Goal: Task Accomplishment & Management: Complete application form

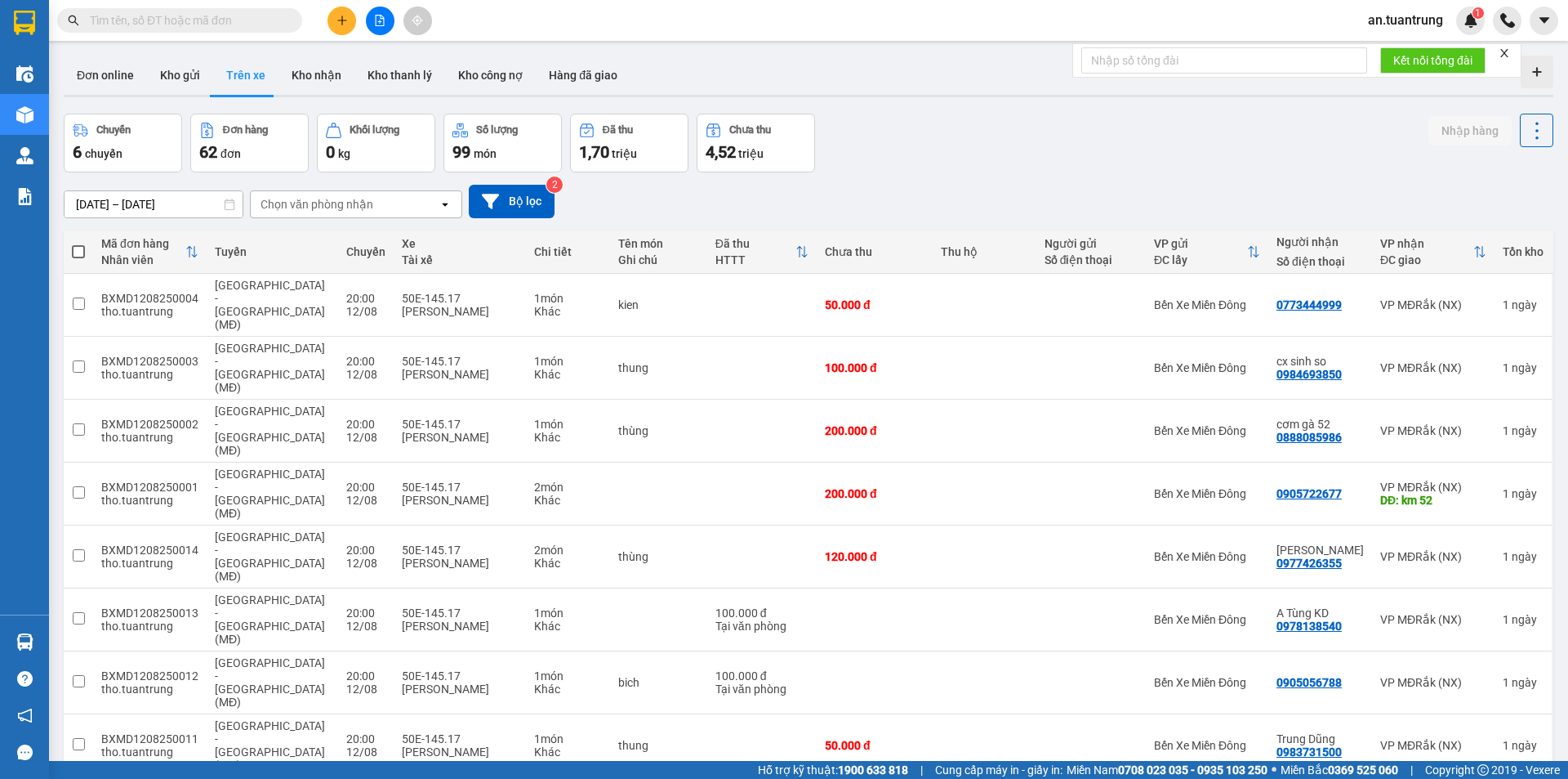
click at [259, 23] on input "text" at bounding box center [186, 20] width 193 height 18
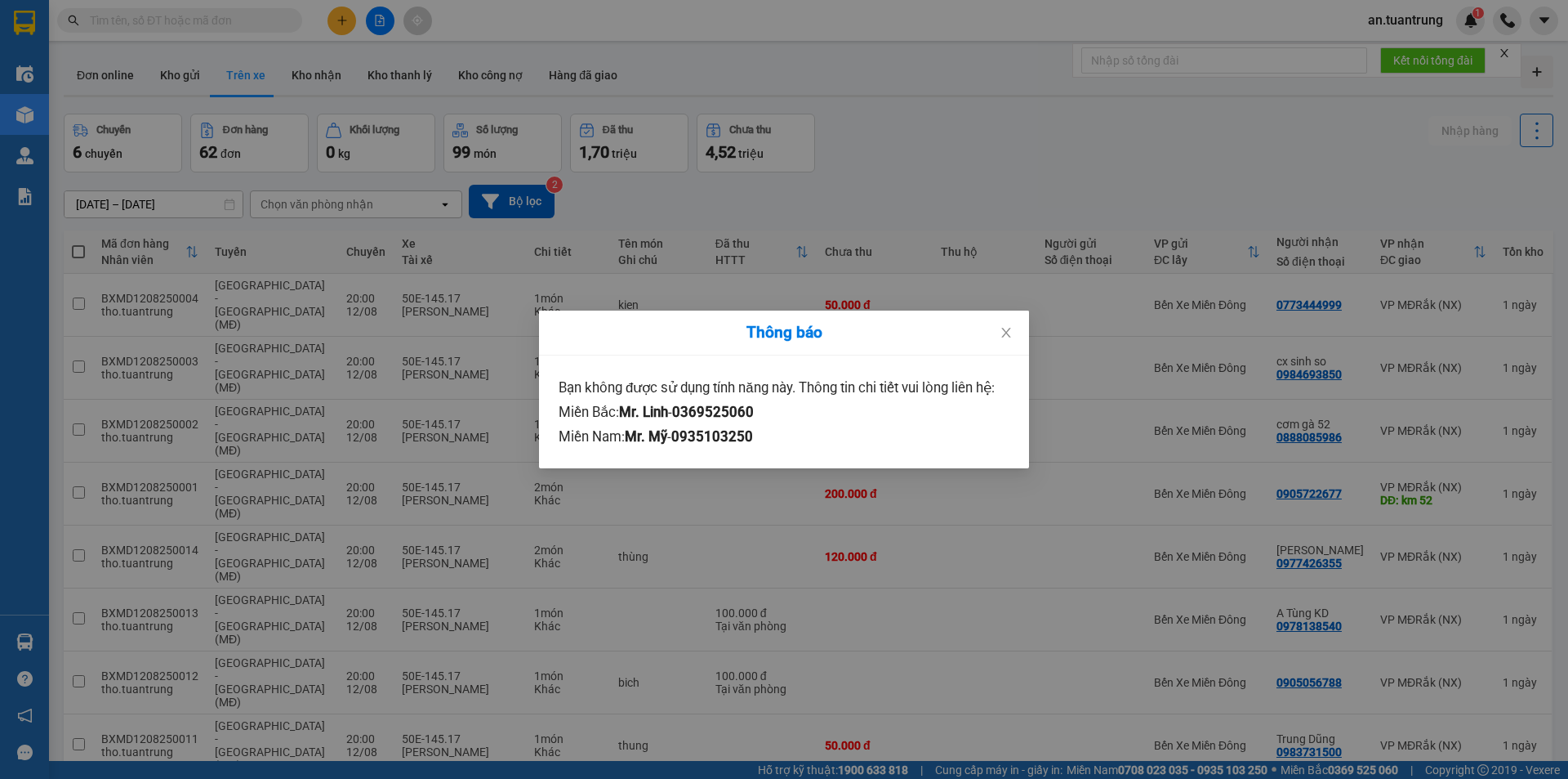
click at [394, 111] on div "Thông báo Bạn không được sử dụng tính năng này. Thông tin chi tiết vui lòng liê…" at bounding box center [784, 389] width 1568 height 779
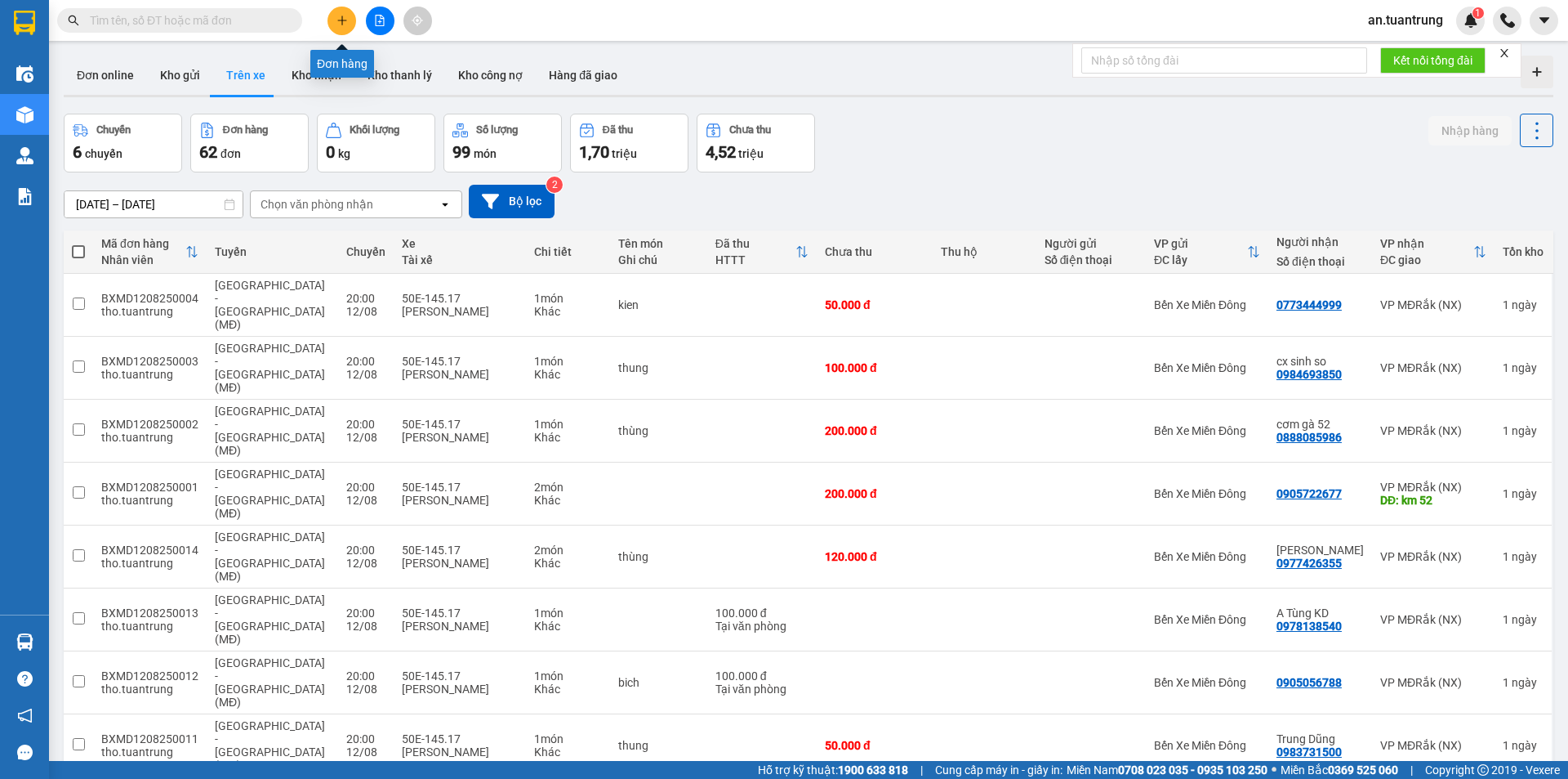
click at [334, 17] on button at bounding box center [342, 20] width 29 height 29
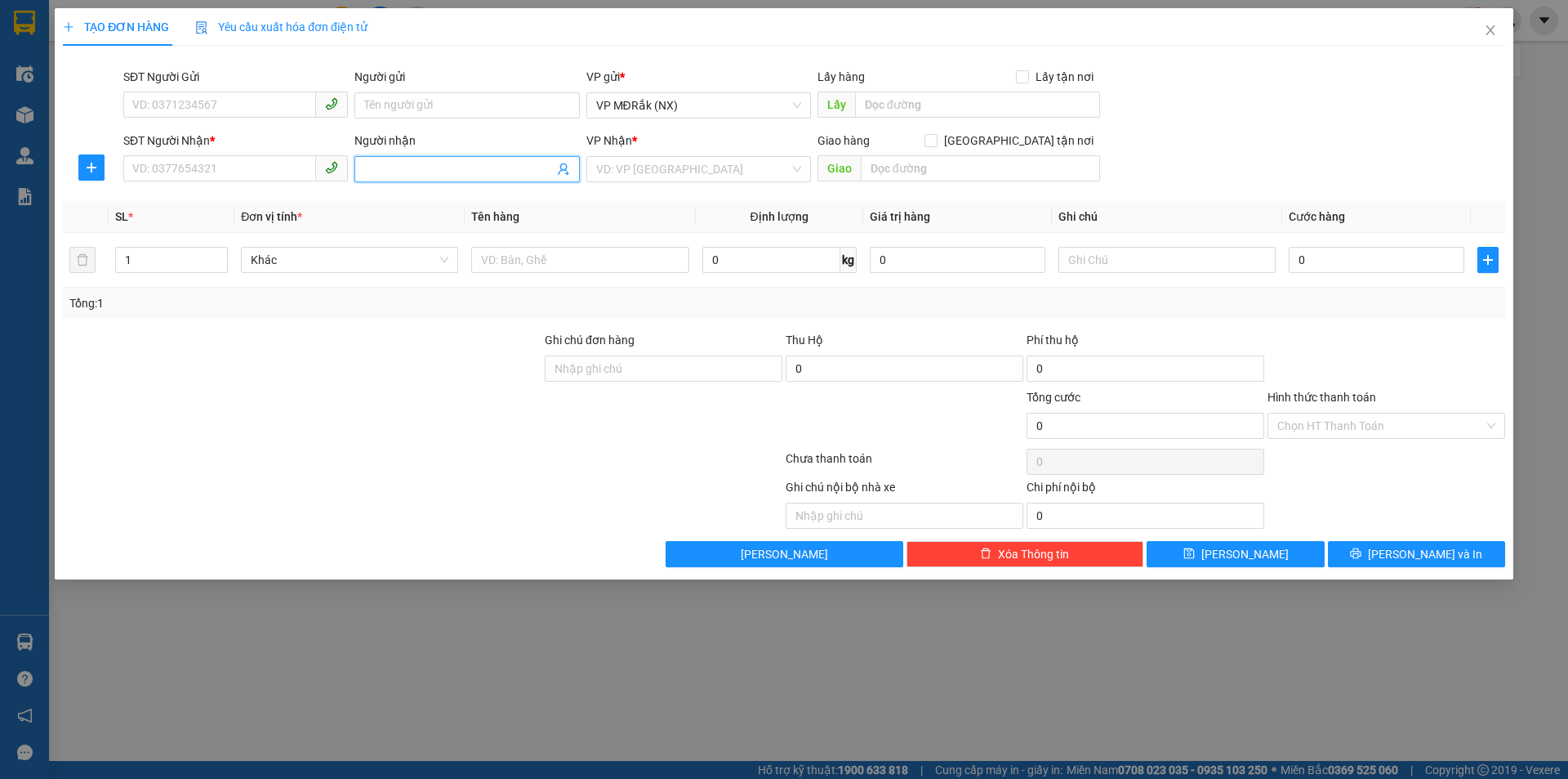
click at [437, 168] on input "Người nhận" at bounding box center [459, 168] width 189 height 18
type input "tân nguyên phát"
click at [564, 168] on icon "user-add" at bounding box center [564, 169] width 13 height 13
click at [509, 172] on input "tân nguyên phát" at bounding box center [459, 168] width 189 height 18
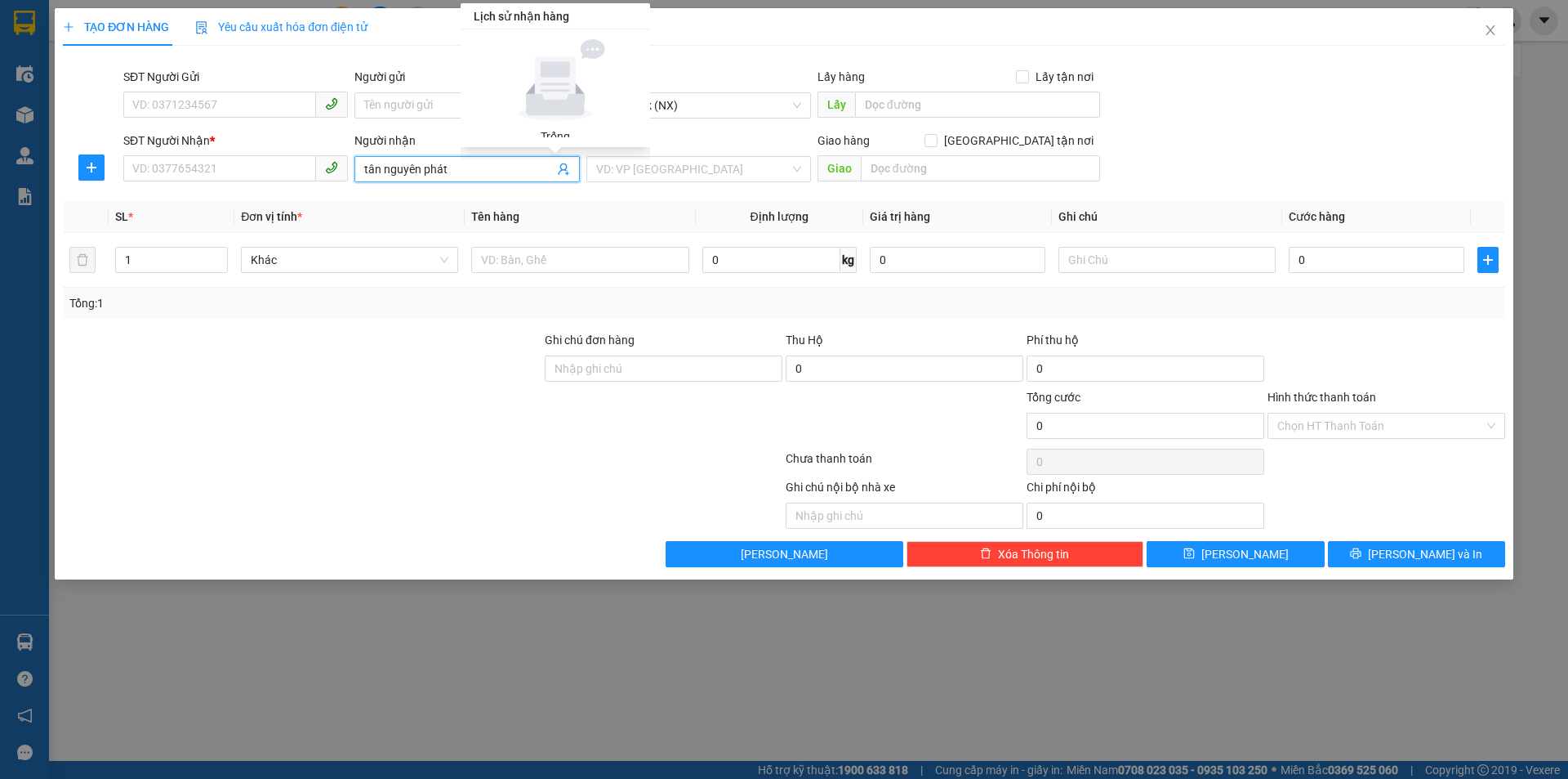
click at [509, 172] on input "tân nguyên phát" at bounding box center [459, 168] width 189 height 18
click at [564, 168] on icon "user-add" at bounding box center [564, 169] width 13 height 13
click at [489, 176] on input "Người nhận" at bounding box center [459, 168] width 189 height 18
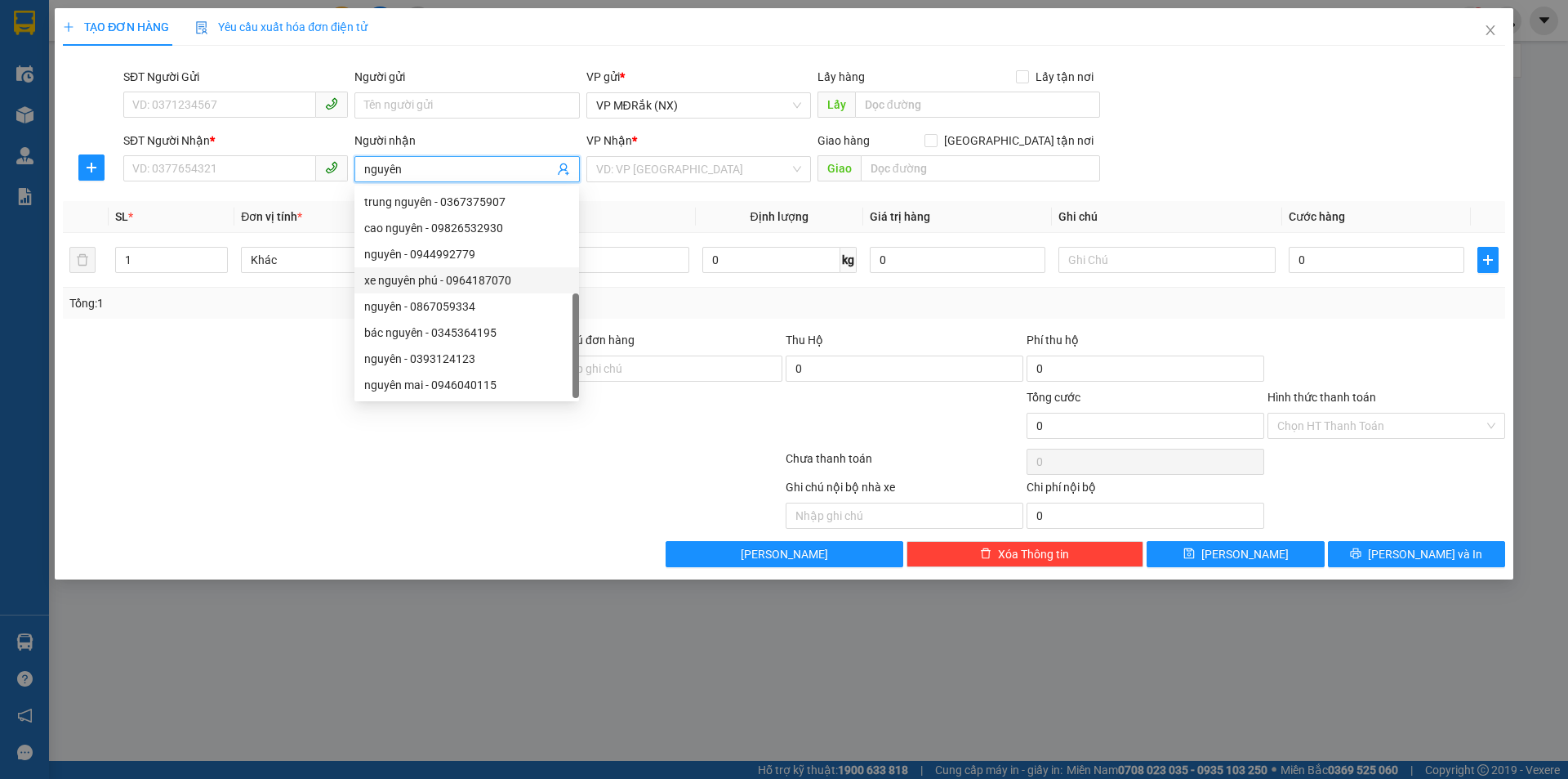
scroll to position [52, 0]
type input "n"
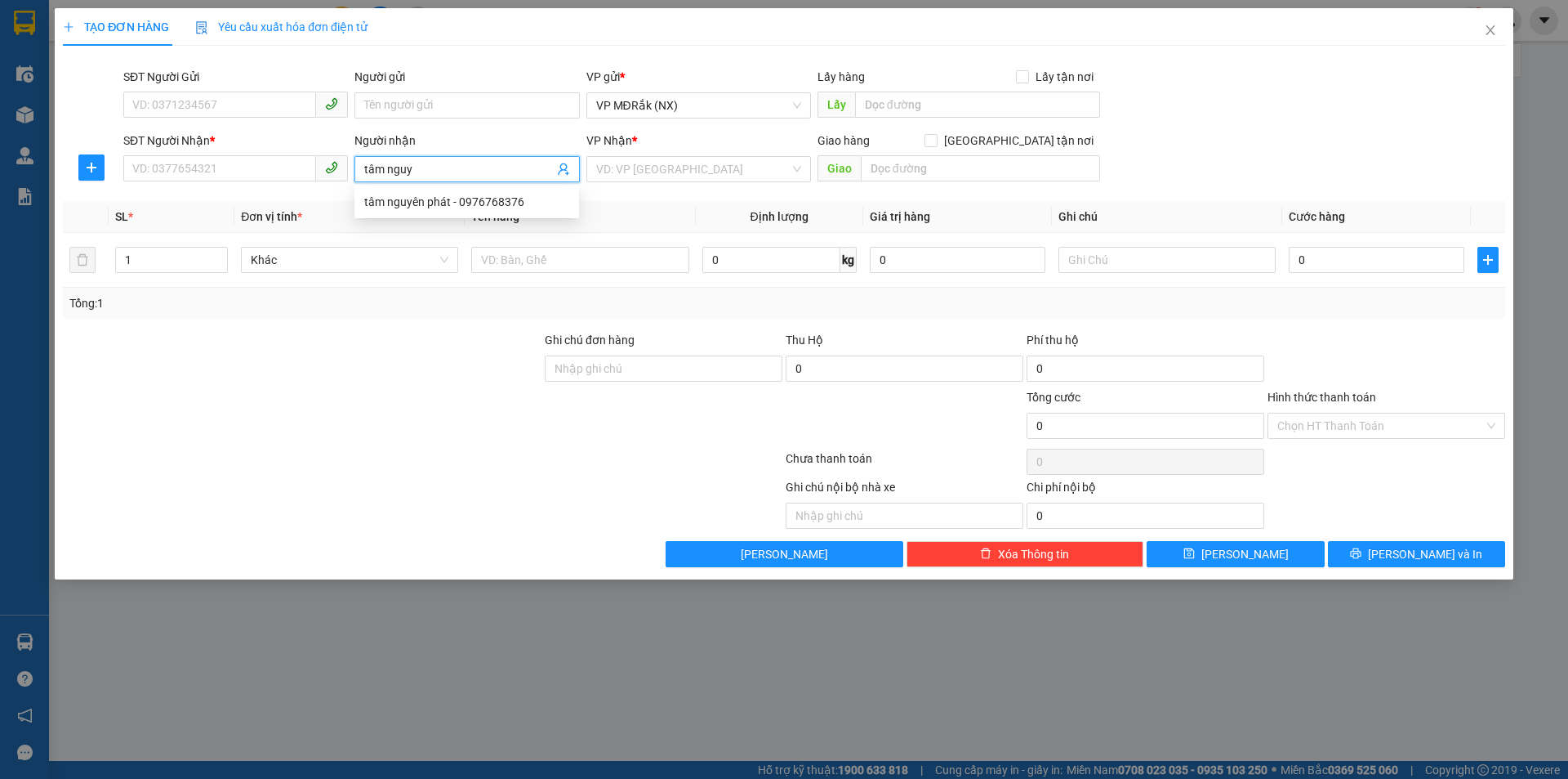
scroll to position [0, 0]
type input "tâm nguyên"
click at [553, 195] on div "tâm nguyên phát - 0976768376" at bounding box center [467, 201] width 205 height 18
type input "0976768376"
type input "tâm nguyên phát"
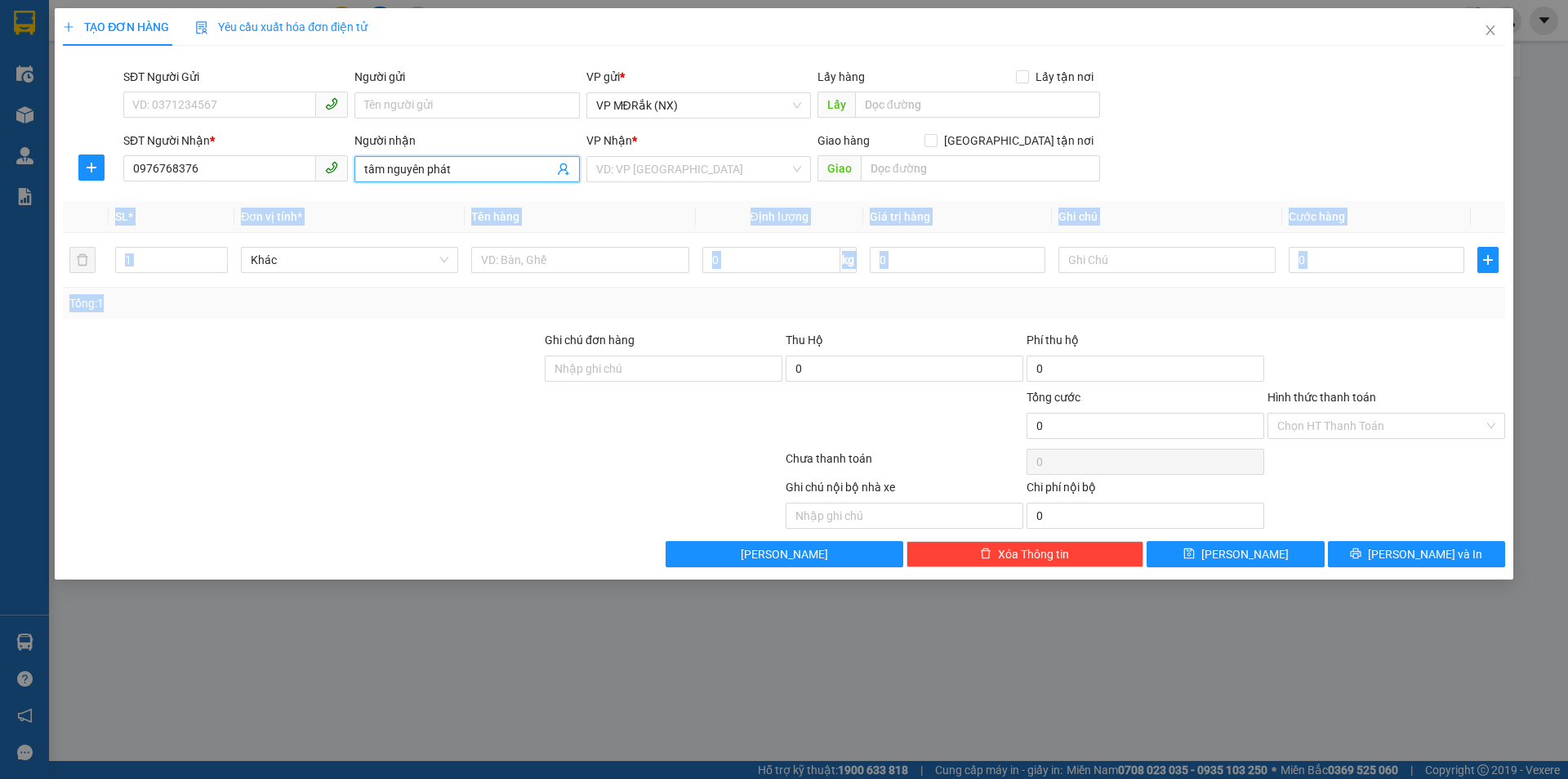
drag, startPoint x: 329, startPoint y: 344, endPoint x: 348, endPoint y: 355, distance: 22.0
click at [348, 355] on div "TẠO ĐƠN HÀNG Yêu cầu xuất hóa đơn điện tử Transit Pickup Surcharge Ids Transit …" at bounding box center [784, 389] width 1568 height 779
